Goal: Task Accomplishment & Management: Manage account settings

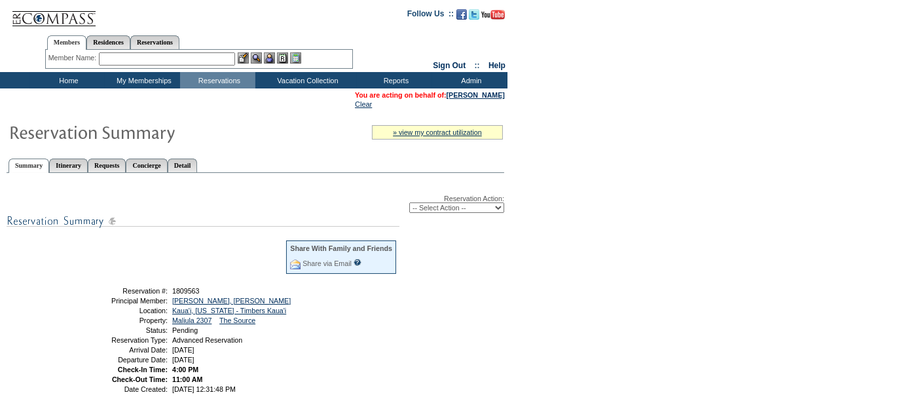
click at [417, 204] on select "-- Select Action -- Modify Reservation Dates Modify Reservation Cost Modify Occ…" at bounding box center [456, 207] width 95 height 10
select select "ConfirmRes"
click at [409, 202] on select "-- Select Action -- Modify Reservation Dates Modify Reservation Cost Modify Occ…" at bounding box center [456, 207] width 95 height 10
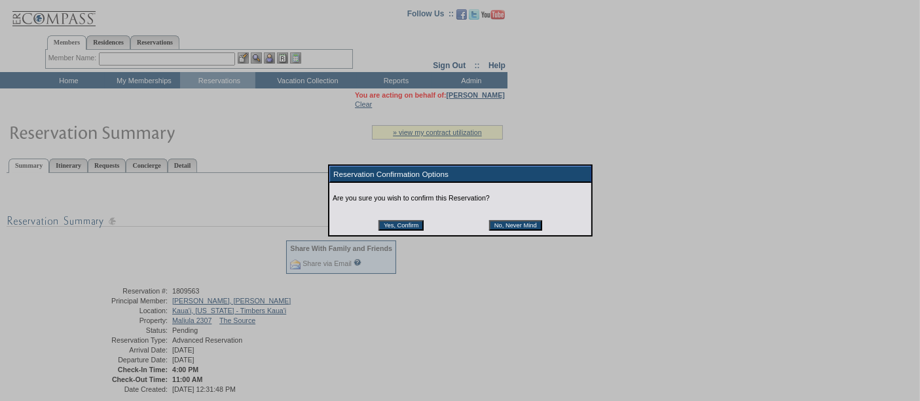
click at [404, 223] on input "Yes, Confirm" at bounding box center [400, 225] width 45 height 10
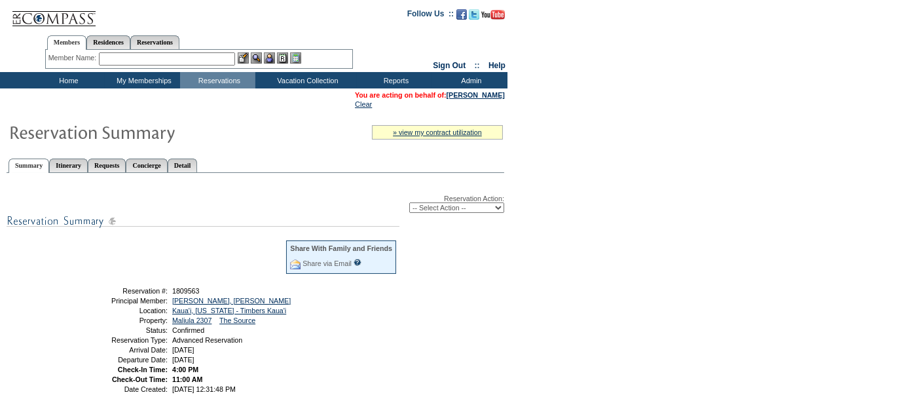
click at [79, 105] on td "You are acting on behalf of: [PERSON_NAME] Clear" at bounding box center [253, 100] width 505 height 20
click at [64, 76] on td "Home" at bounding box center [66, 80] width 75 height 16
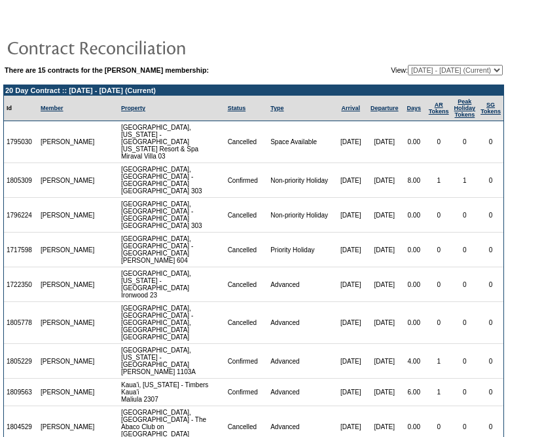
scroll to position [65, 0]
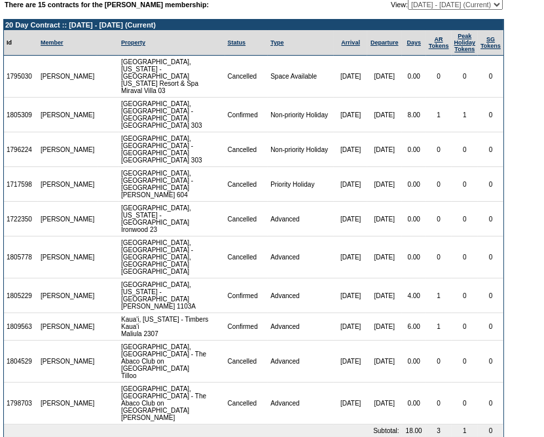
click at [528, 185] on form "There are 15 contracts for the William Wright membership: View: 08/01/14 - 08/3…" at bounding box center [272, 204] width 544 height 539
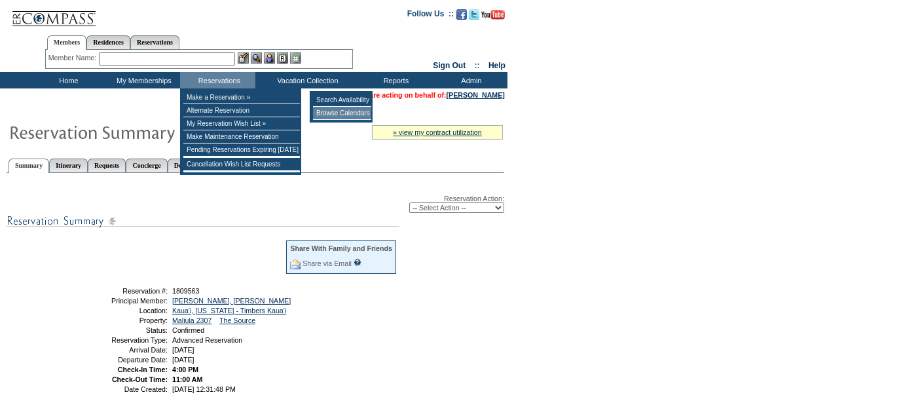
click at [331, 115] on td "Browse Calendars" at bounding box center [342, 113] width 58 height 13
